Goal: Task Accomplishment & Management: Complete application form

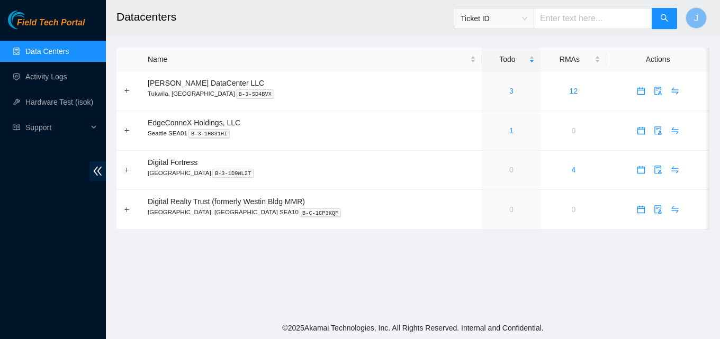
click at [55, 48] on link "Data Centers" at bounding box center [46, 51] width 43 height 8
click at [62, 79] on link "Activity Logs" at bounding box center [46, 76] width 42 height 8
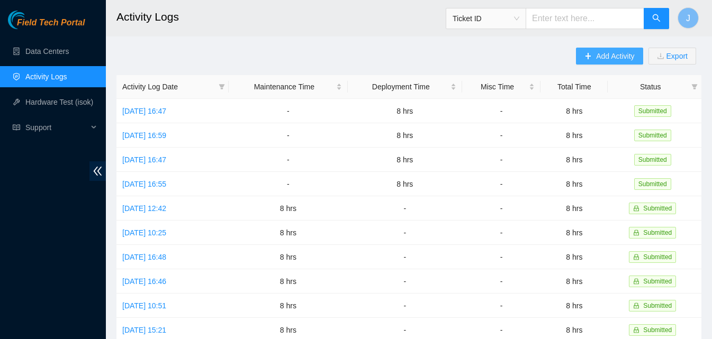
click at [623, 57] on span "Add Activity" at bounding box center [615, 56] width 38 height 12
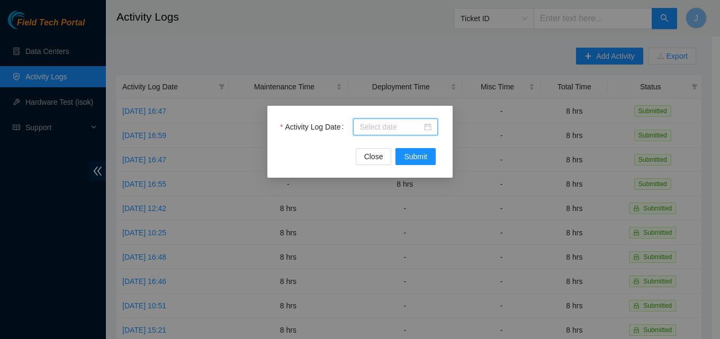
click at [406, 128] on input "Activity Log Date" at bounding box center [390, 127] width 62 height 12
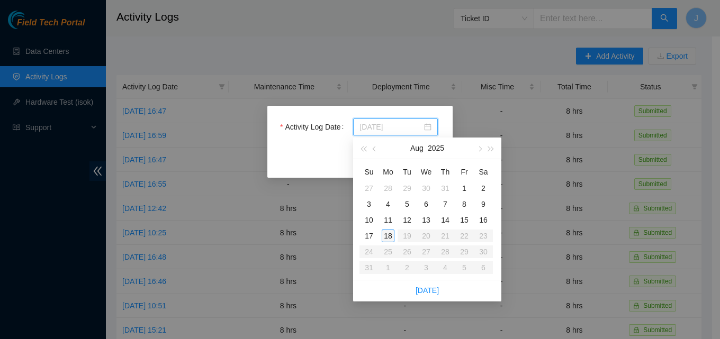
type input "[DATE]"
click at [389, 236] on div "18" at bounding box center [387, 236] width 13 height 13
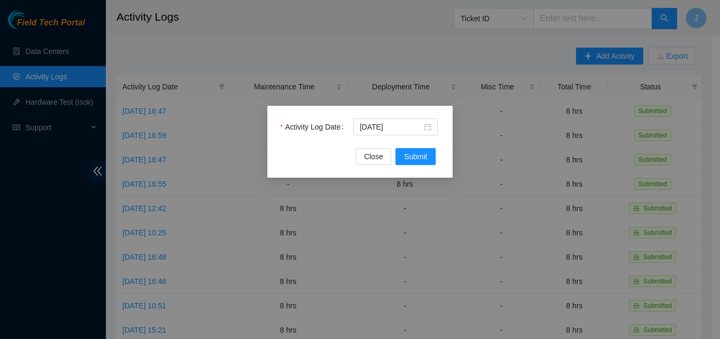
click at [413, 145] on div "Activity Log Date [DATE]" at bounding box center [360, 134] width 160 height 30
click at [413, 148] on button "Submit" at bounding box center [415, 156] width 40 height 17
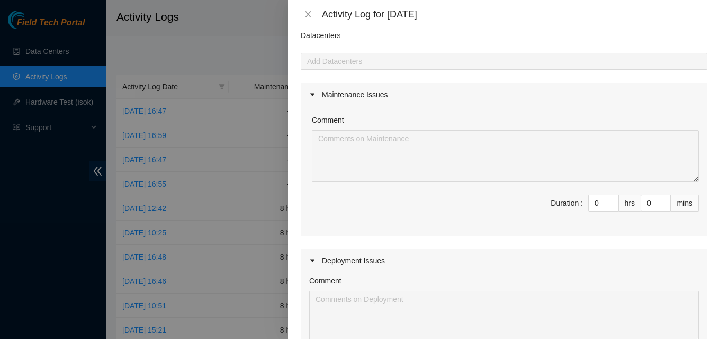
scroll to position [106, 0]
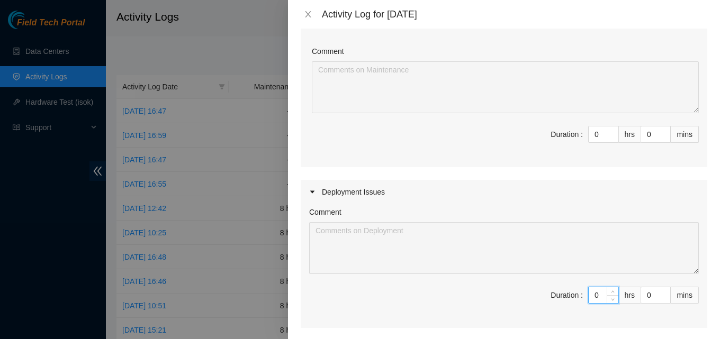
click at [593, 292] on input "0" at bounding box center [603, 295] width 30 height 16
type input "8"
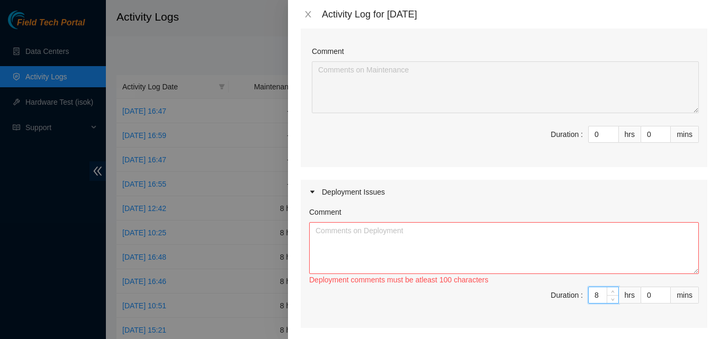
type input "8"
drag, startPoint x: 480, startPoint y: 253, endPoint x: 470, endPoint y: 238, distance: 18.1
click at [473, 250] on textarea "Comment" at bounding box center [503, 248] width 389 height 52
type textarea "w"
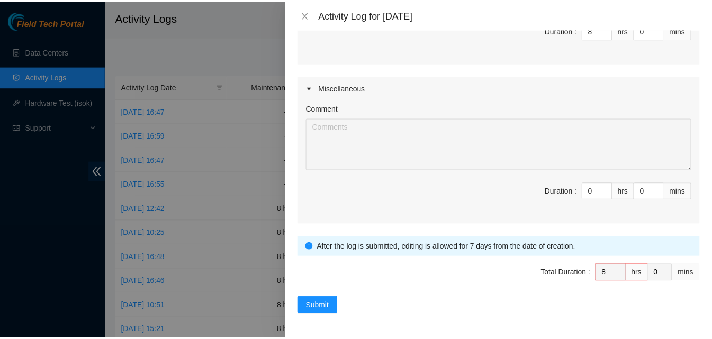
scroll to position [371, 0]
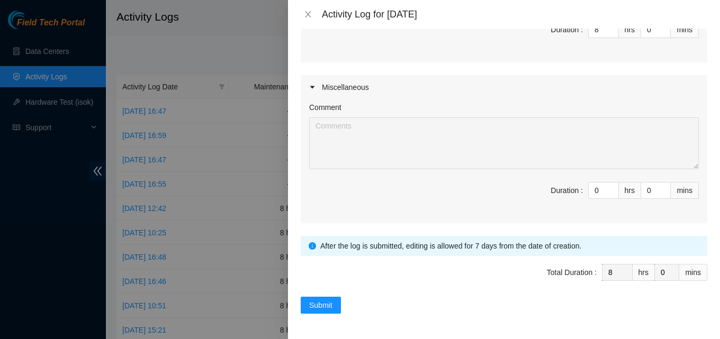
type textarea "got the racking and [PERSON_NAME] finished. then worked with [PERSON_NAME] on g…"
drag, startPoint x: 326, startPoint y: 296, endPoint x: 321, endPoint y: 307, distance: 12.1
click at [326, 297] on form "Datacenters Add Datacenters Maintenance Issues Comment Duration : 0 hrs 0 mins …" at bounding box center [503, 2] width 406 height 624
click at [321, 307] on span "Submit" at bounding box center [320, 305] width 23 height 12
